Goal: Find specific page/section: Find specific page/section

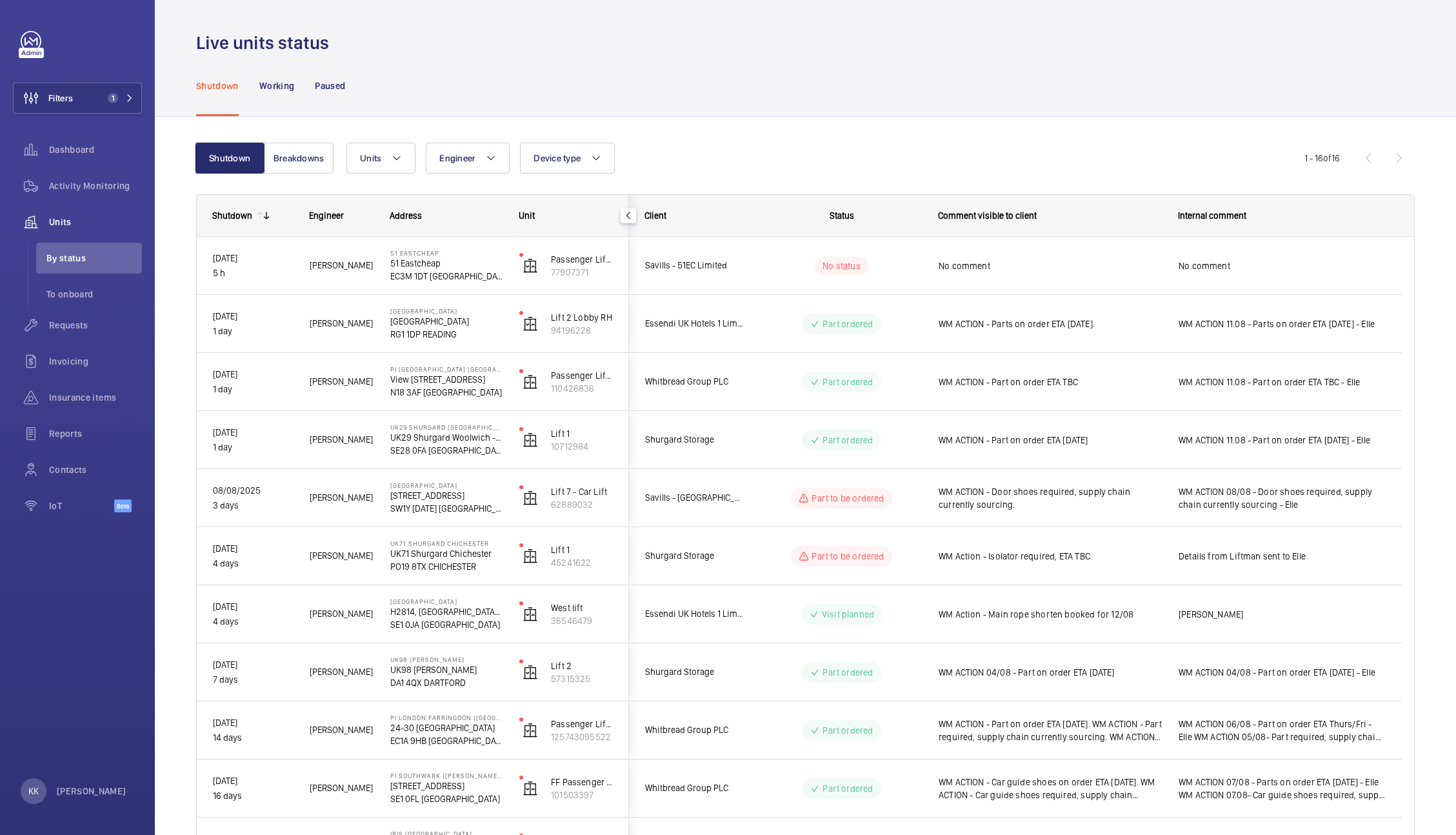
click at [1199, 83] on div "Shutdown Working Paused" at bounding box center [805, 85] width 1219 height 61
click at [973, 69] on div "Shutdown Working Paused" at bounding box center [805, 85] width 1219 height 61
click at [955, 93] on div "Shutdown Working Paused" at bounding box center [805, 85] width 1219 height 61
